Goal: Understand process/instructions: Learn how to perform a task or action

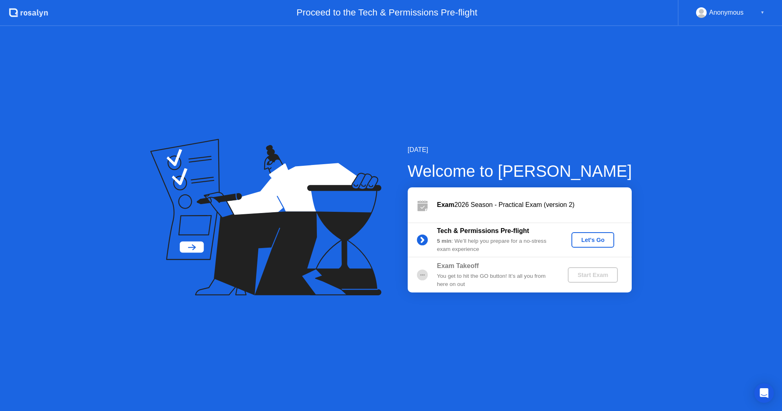
click at [593, 238] on div "Let's Go" at bounding box center [593, 240] width 36 height 7
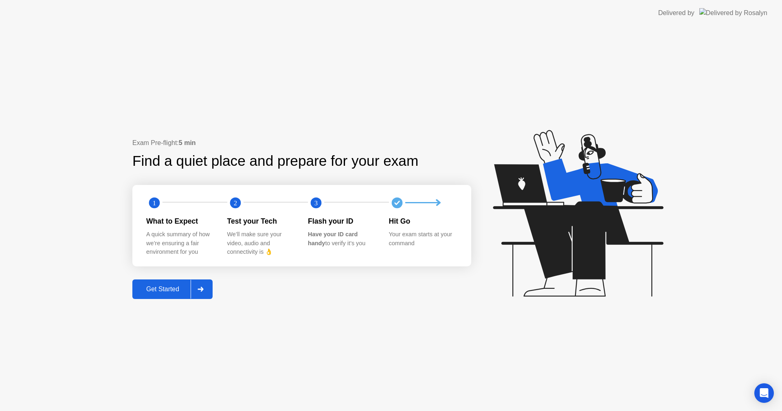
click at [155, 284] on button "Get Started" at bounding box center [172, 290] width 80 height 20
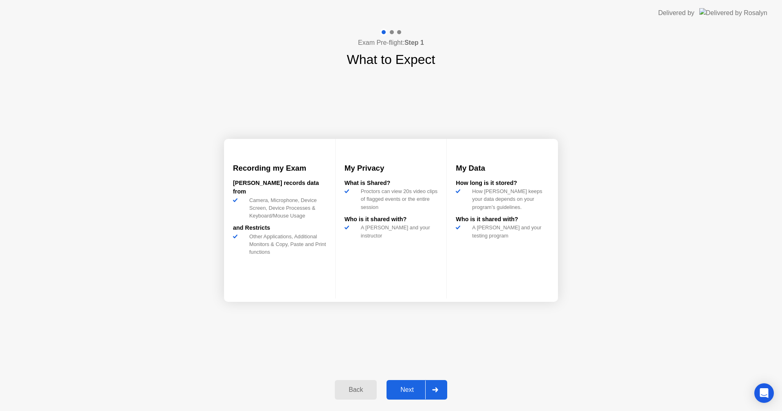
click at [402, 388] on div "Next" at bounding box center [407, 389] width 36 height 7
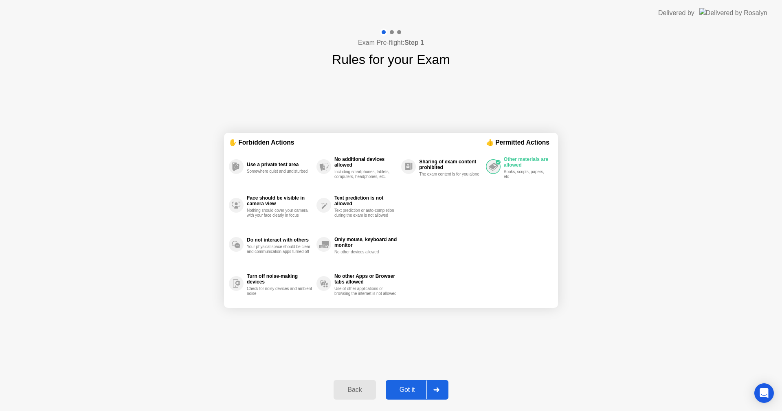
click at [409, 386] on div "Got it" at bounding box center [407, 389] width 38 height 7
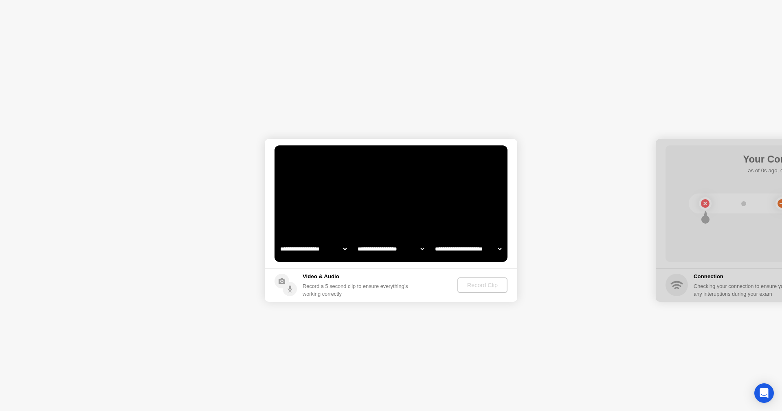
select select "**********"
select select "*******"
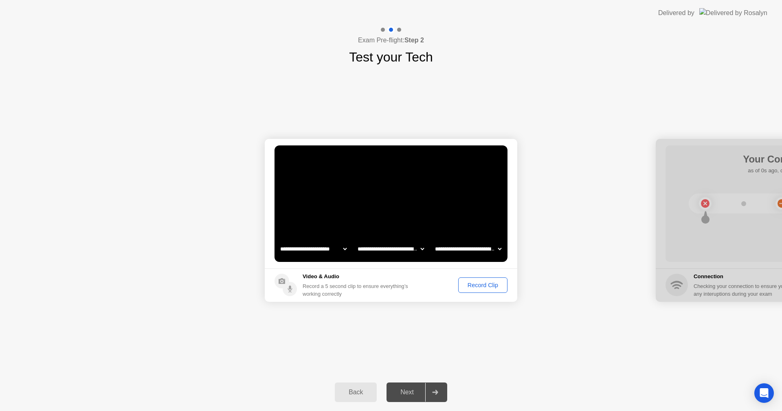
click at [493, 284] on div "Record Clip" at bounding box center [483, 285] width 44 height 7
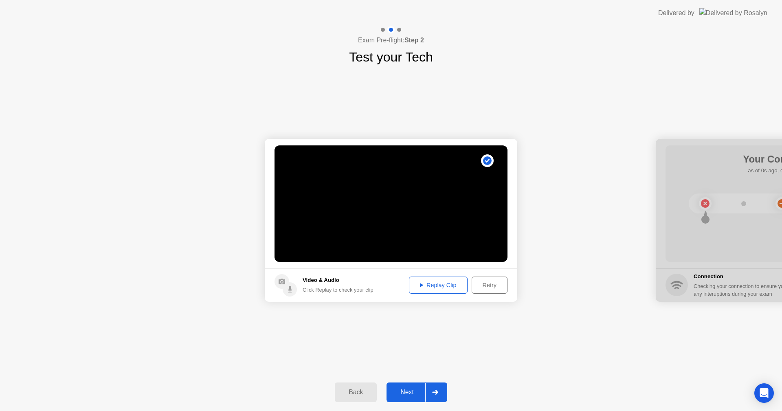
click at [432, 283] on div "Replay Clip" at bounding box center [438, 285] width 53 height 7
click at [412, 391] on div "Next" at bounding box center [407, 392] width 36 height 7
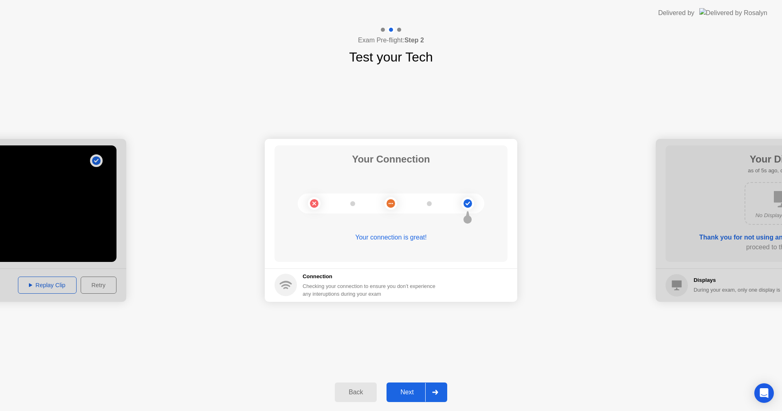
click at [411, 390] on div "Next" at bounding box center [407, 392] width 36 height 7
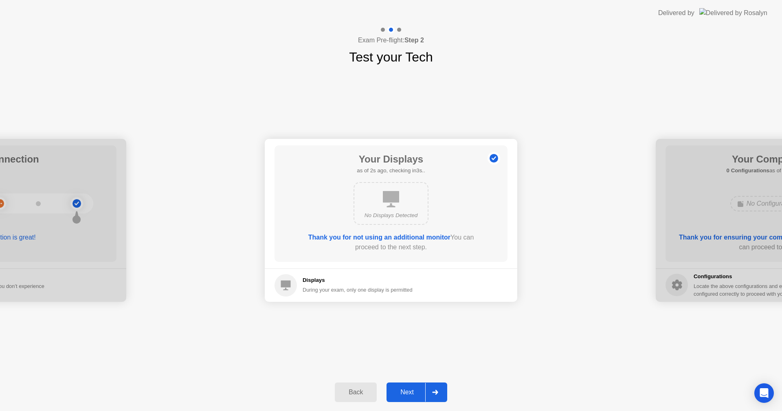
click at [411, 390] on div "Next" at bounding box center [407, 392] width 36 height 7
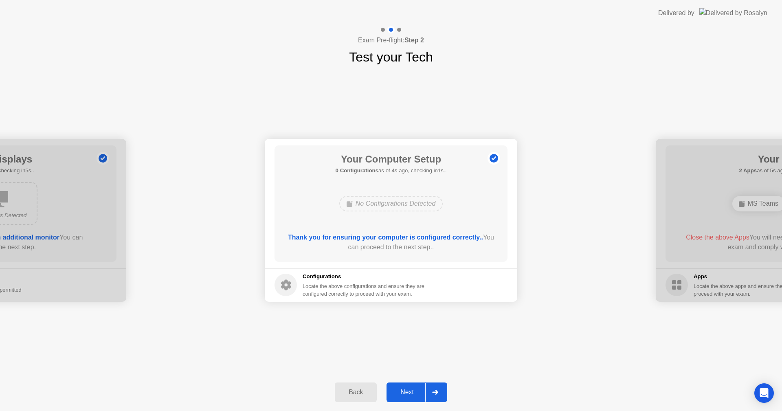
click at [411, 390] on div "Next" at bounding box center [407, 392] width 36 height 7
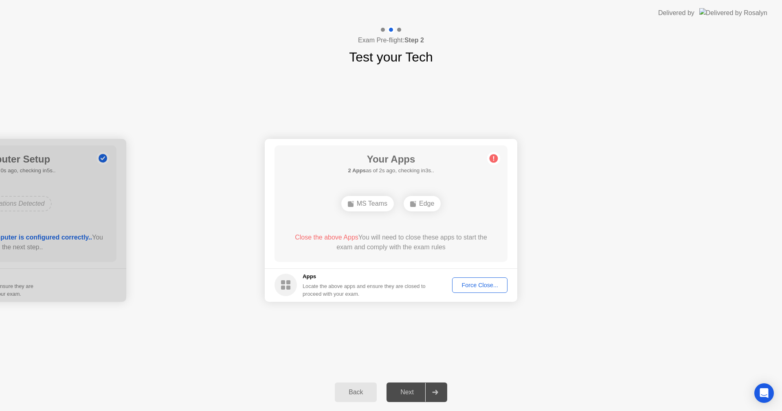
click at [483, 284] on div "Force Close..." at bounding box center [480, 285] width 50 height 7
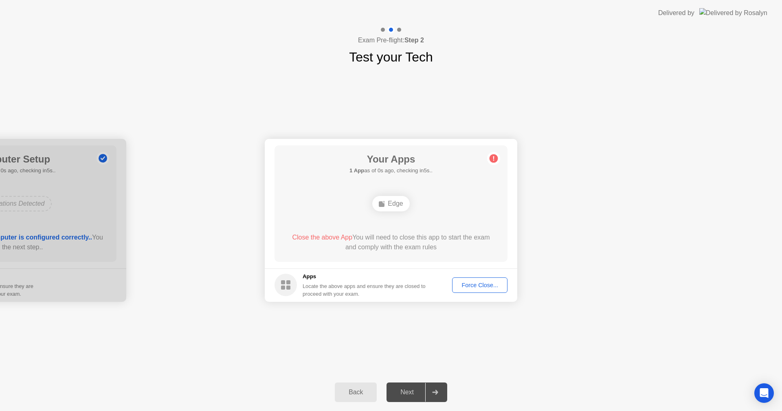
click at [463, 284] on div "Force Close..." at bounding box center [480, 285] width 50 height 7
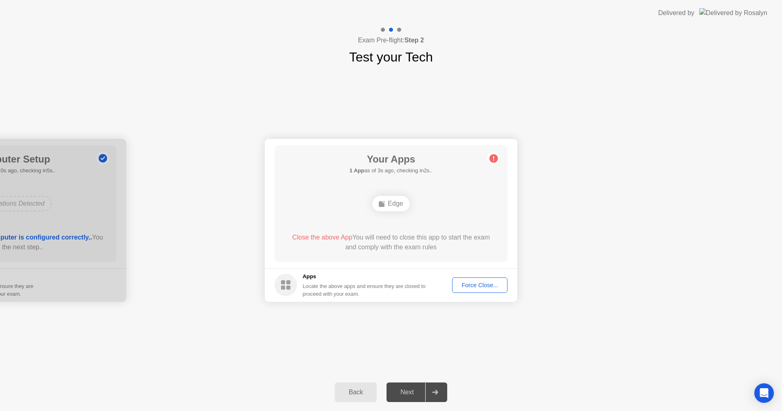
click at [478, 284] on div "Force Close..." at bounding box center [480, 285] width 50 height 7
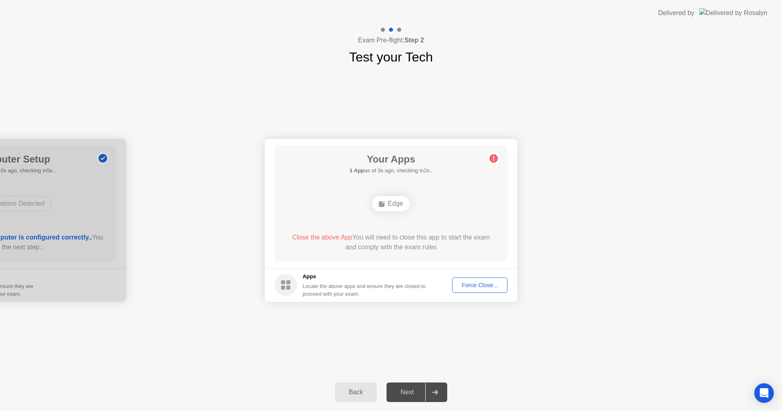
click at [466, 284] on div "Force Close..." at bounding box center [480, 285] width 50 height 7
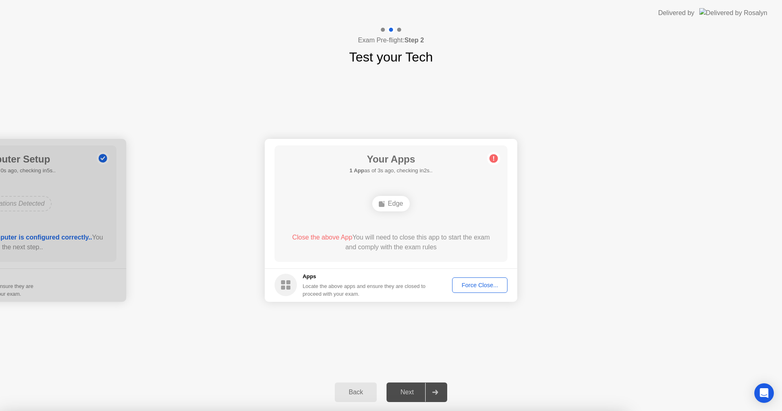
click at [766, 391] on icon "Open Intercom Messenger" at bounding box center [764, 393] width 9 height 11
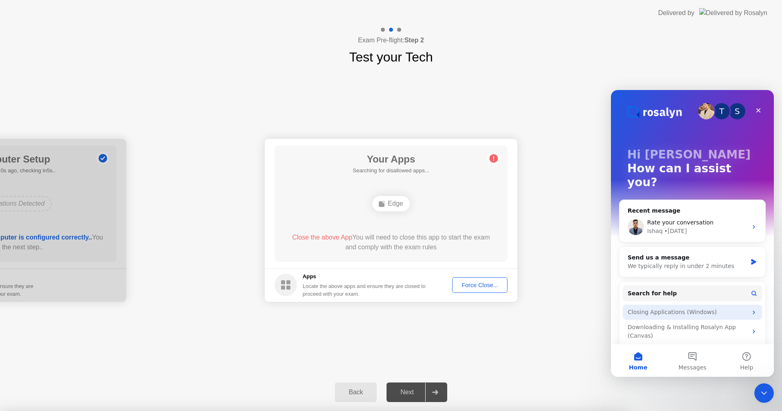
click at [650, 308] on div "Closing Applications (Windows)" at bounding box center [688, 312] width 120 height 9
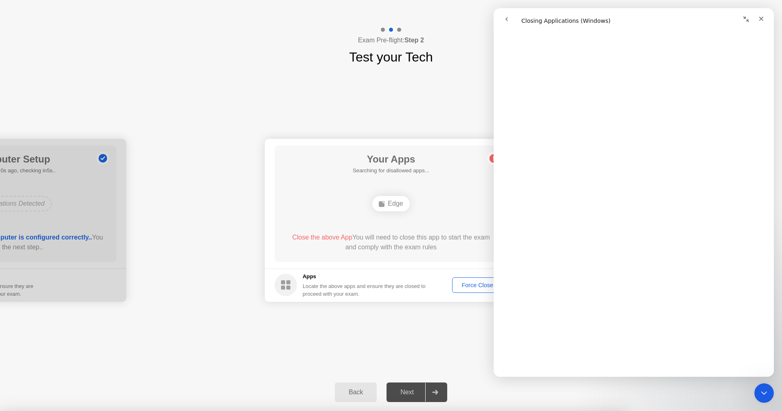
scroll to position [507, 0]
drag, startPoint x: 773, startPoint y: 126, endPoint x: 1276, endPoint y: 282, distance: 526.5
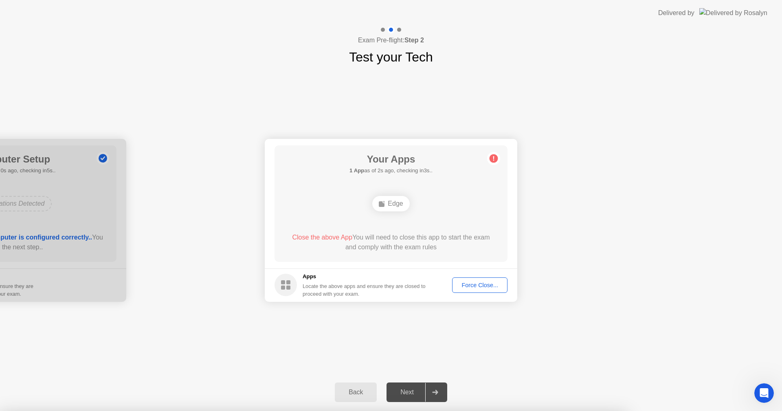
scroll to position [0, 0]
click at [104, 411] on div at bounding box center [391, 411] width 782 height 0
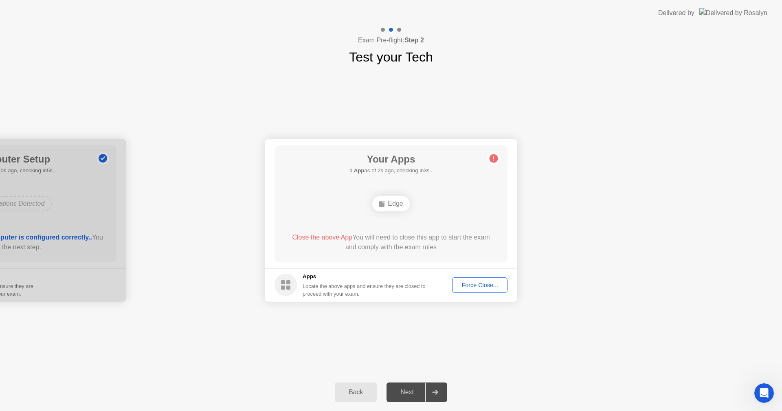
click at [467, 283] on div "Force Close..." at bounding box center [480, 285] width 50 height 7
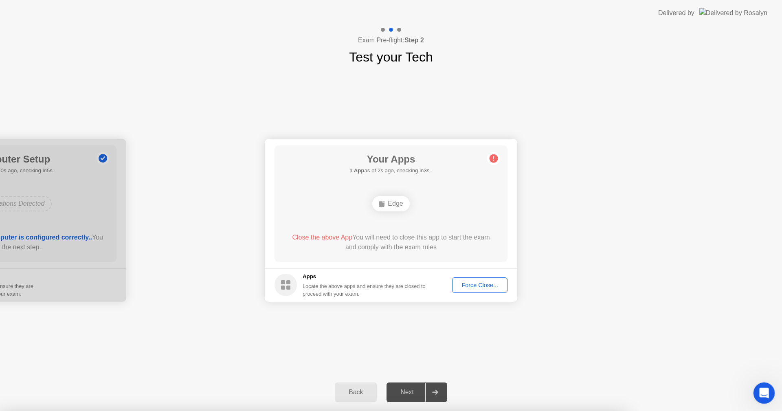
click at [760, 388] on icon "Open Intercom Messenger" at bounding box center [763, 392] width 13 height 13
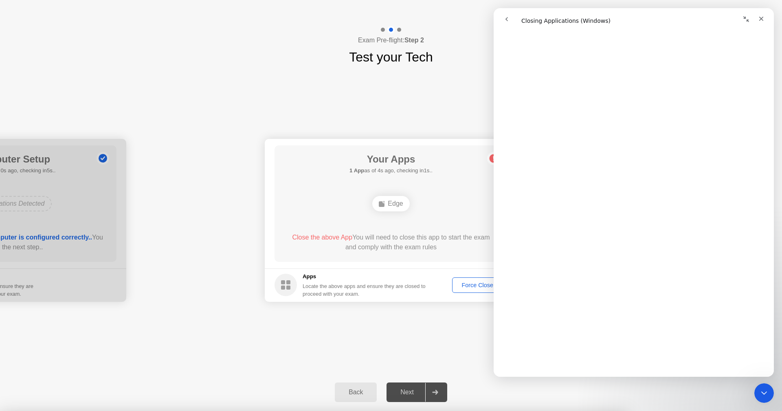
scroll to position [481, 0]
click at [779, 411] on div at bounding box center [391, 411] width 782 height 0
drag, startPoint x: 772, startPoint y: 266, endPoint x: 1270, endPoint y: 274, distance: 498.0
click at [761, 16] on icon "Close" at bounding box center [761, 18] width 7 height 7
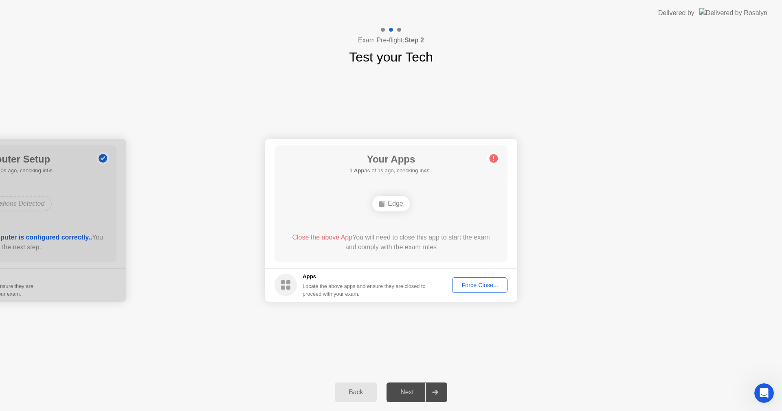
click at [410, 391] on div "Next" at bounding box center [407, 392] width 36 height 7
click at [474, 282] on div "Force Close..." at bounding box center [480, 285] width 50 height 7
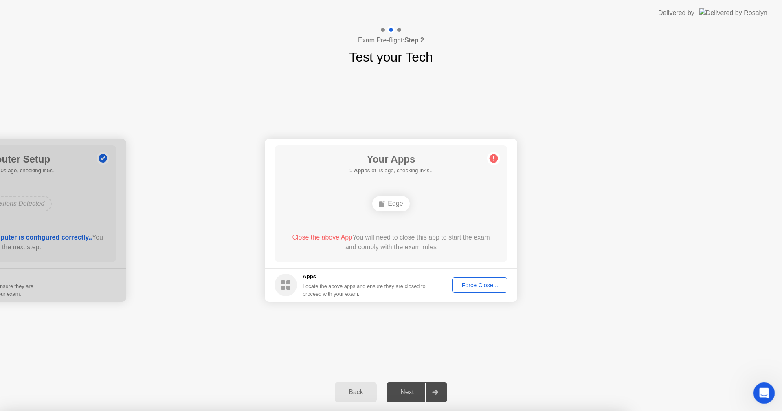
click at [761, 387] on icon "Open Intercom Messenger" at bounding box center [763, 392] width 13 height 13
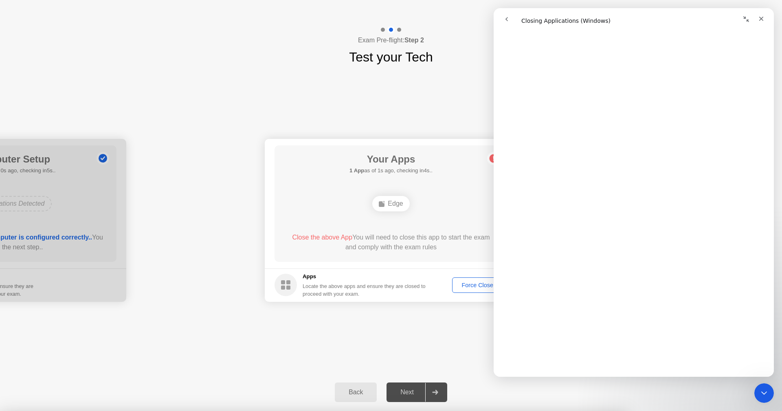
scroll to position [649, 0]
